Goal: Transaction & Acquisition: Book appointment/travel/reservation

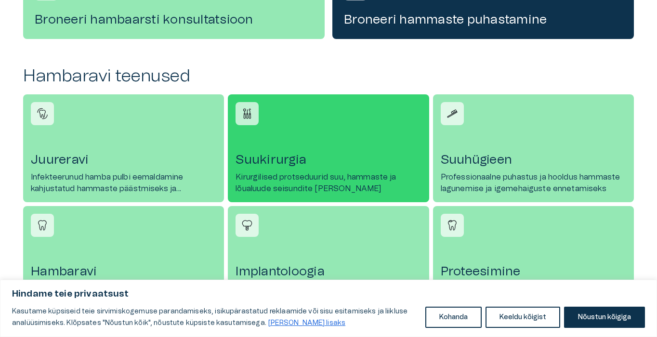
scroll to position [434, 0]
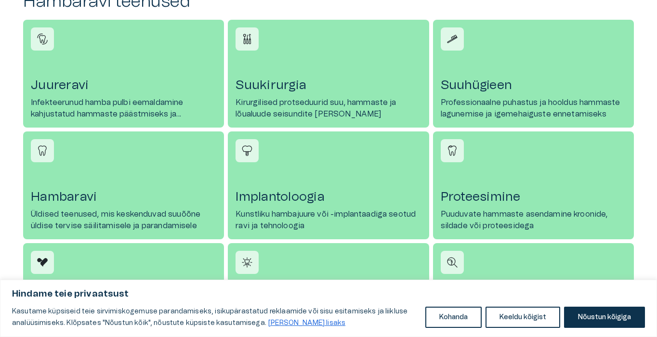
click at [479, 199] on h4 "Proteesimine" at bounding box center [534, 196] width 186 height 15
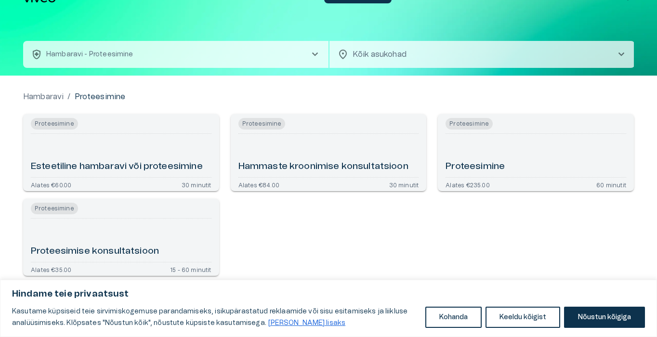
scroll to position [27, 0]
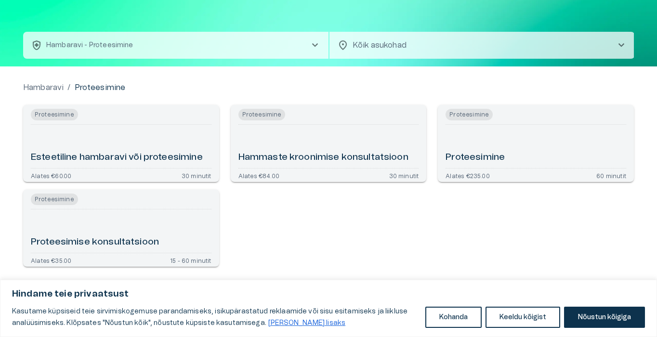
click at [468, 159] on h6 "Proteesimine" at bounding box center [475, 157] width 59 height 13
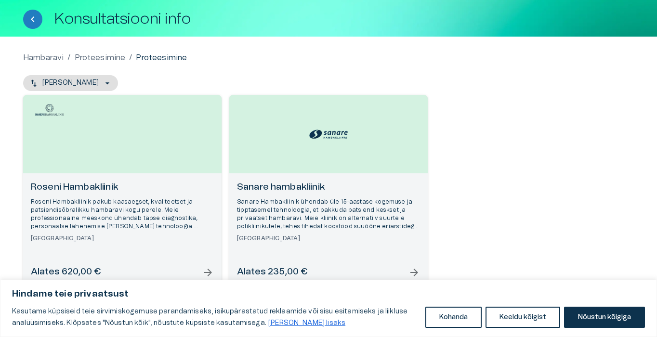
scroll to position [70, 0]
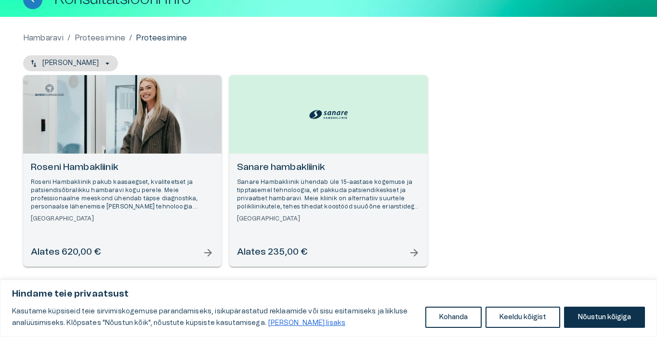
click at [101, 134] on div "Open selected supplier available booking dates" at bounding box center [122, 114] width 199 height 79
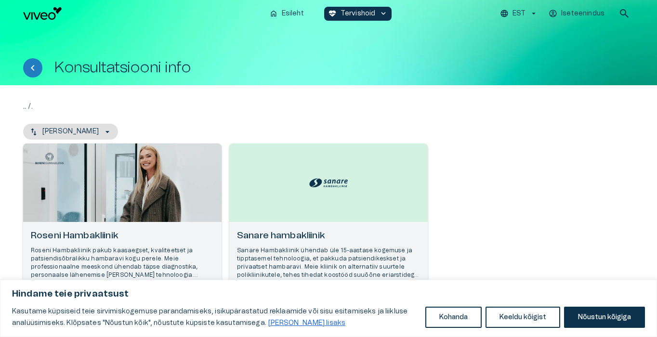
scroll to position [10, 0]
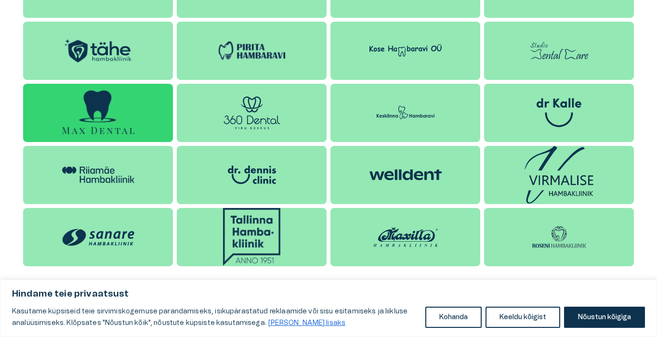
scroll to position [932, 0]
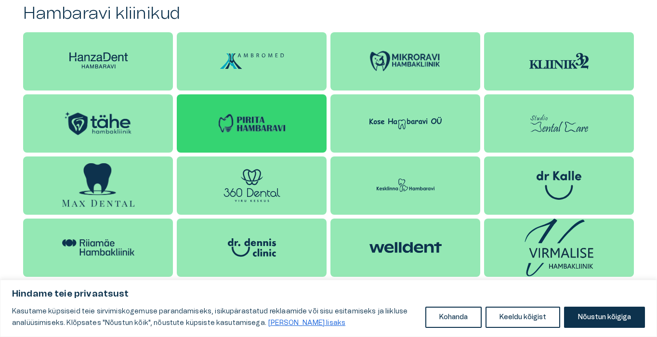
click at [218, 120] on img at bounding box center [252, 124] width 72 height 24
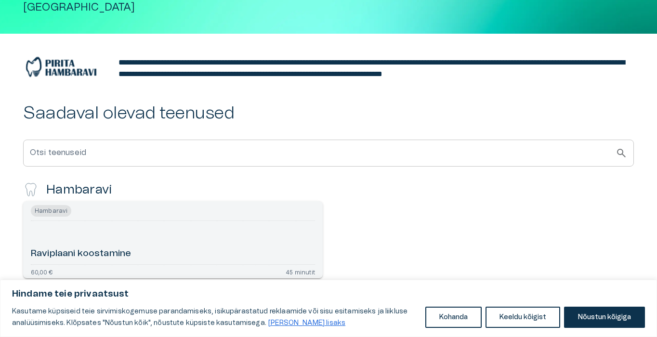
scroll to position [126, 0]
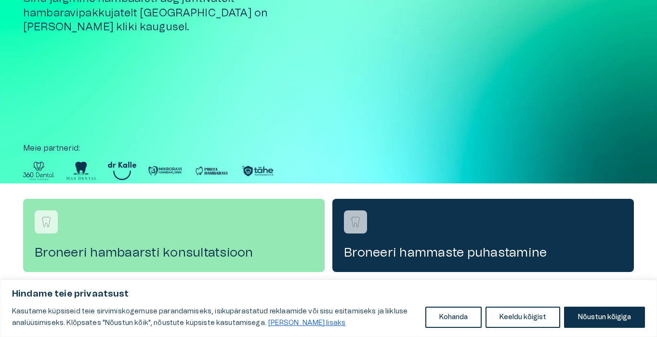
scroll to position [932, 0]
